Goal: Task Accomplishment & Management: Use online tool/utility

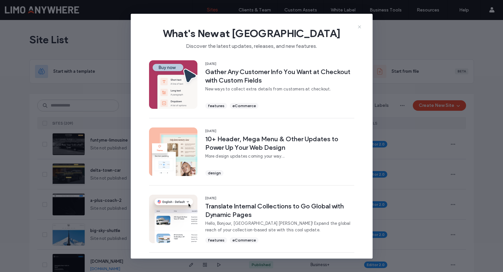
click at [361, 26] on icon at bounding box center [359, 26] width 5 height 5
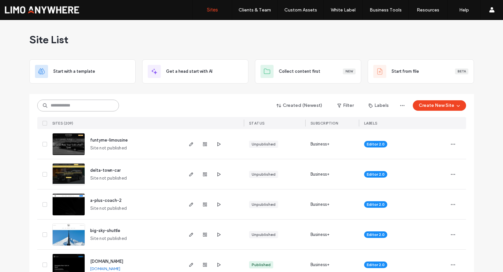
click at [79, 107] on input at bounding box center [78, 105] width 82 height 12
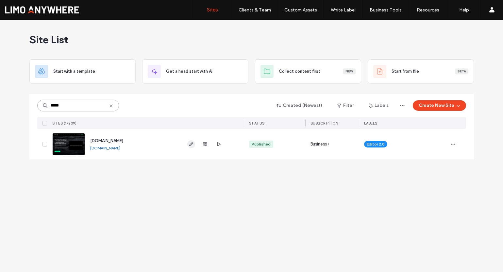
type input "*****"
click at [191, 144] on icon "button" at bounding box center [191, 143] width 5 height 5
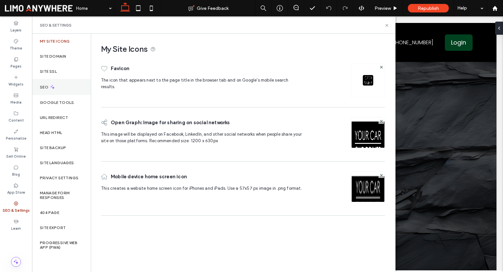
click at [52, 86] on icon at bounding box center [53, 87] width 6 height 6
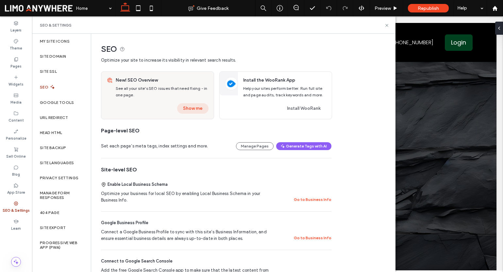
click at [199, 109] on button "Show me" at bounding box center [192, 108] width 31 height 10
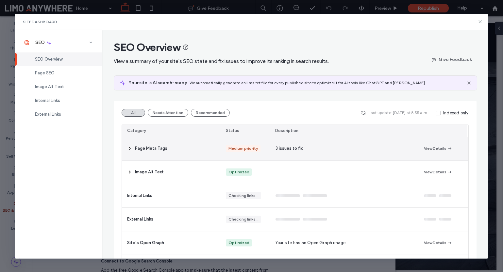
click at [160, 148] on span "Page Meta Tags" at bounding box center [151, 148] width 32 height 7
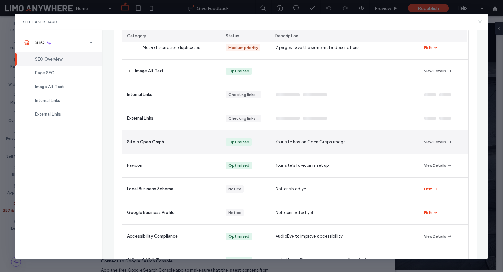
scroll to position [200, 0]
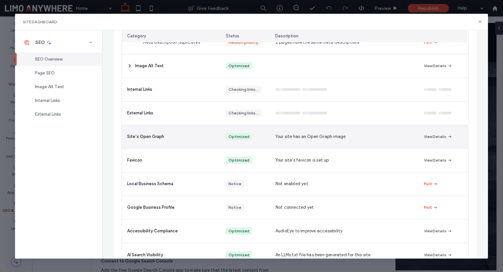
click at [209, 137] on div "Site’s Open Graph" at bounding box center [171, 136] width 99 height 23
click at [427, 134] on button "View Details" at bounding box center [438, 136] width 28 height 8
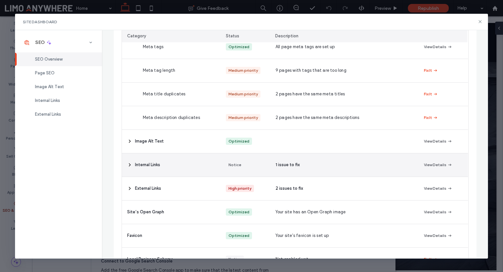
scroll to position [132, 0]
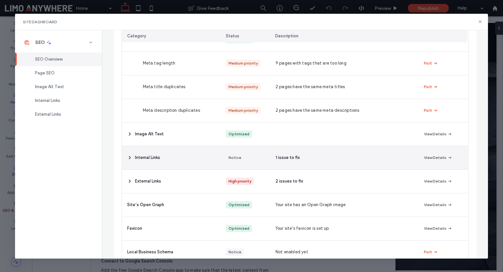
click at [148, 155] on span "Internal Links" at bounding box center [147, 157] width 25 height 7
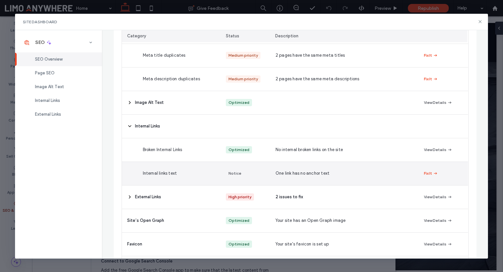
scroll to position [172, 0]
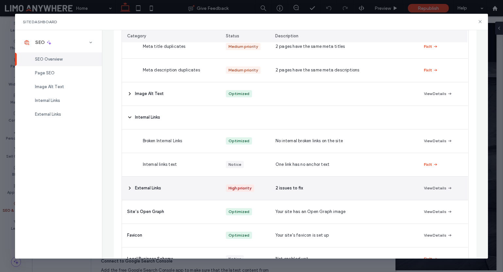
click at [148, 185] on span "External Links" at bounding box center [148, 188] width 26 height 7
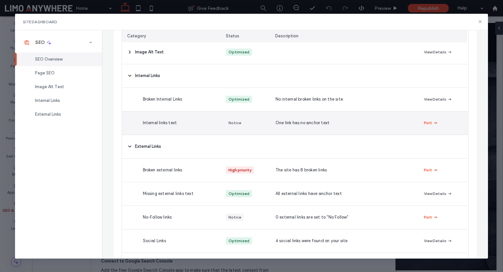
scroll to position [270, 0]
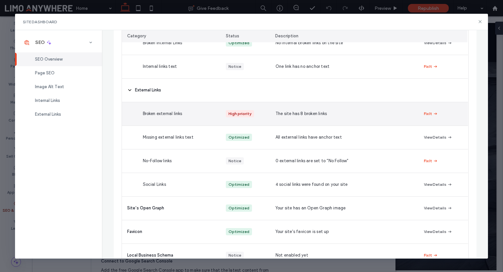
click at [292, 115] on span "The site has 8 broken links" at bounding box center [301, 113] width 51 height 7
click at [428, 112] on button "Fix It" at bounding box center [431, 114] width 14 height 8
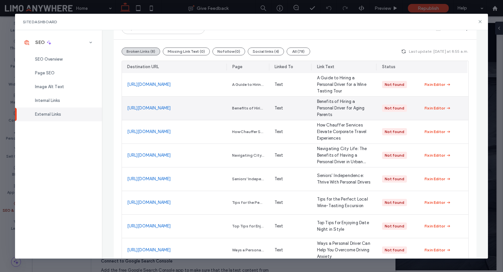
scroll to position [79, 0]
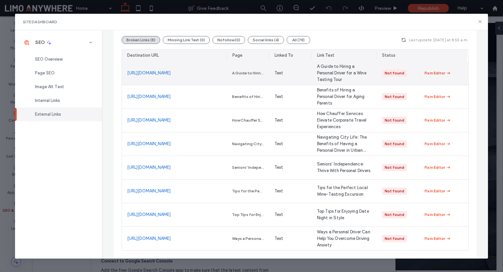
click at [428, 72] on div "Fix in Editor" at bounding box center [435, 73] width 21 height 6
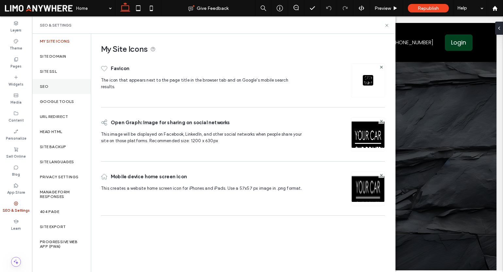
click at [46, 89] on div "SEO" at bounding box center [61, 86] width 59 height 15
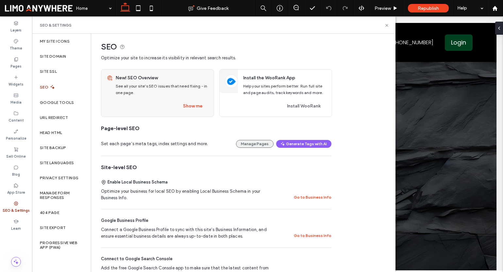
scroll to position [3, 0]
